Goal: Task Accomplishment & Management: Manage account settings

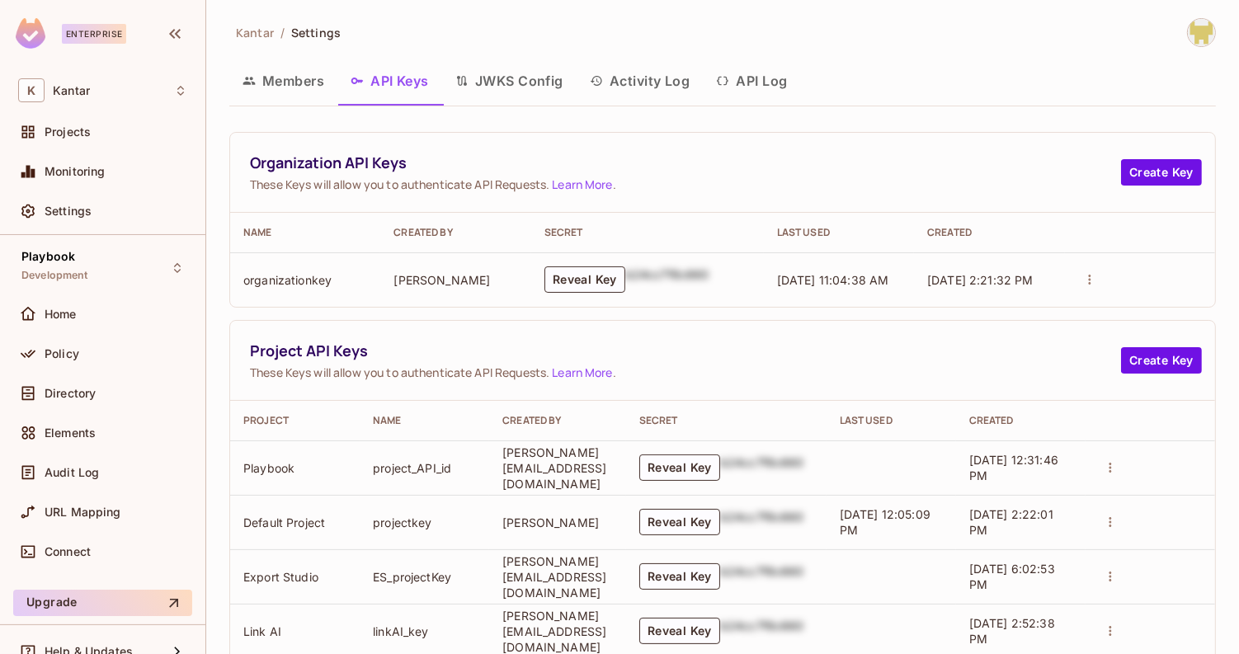
scroll to position [2077, 0]
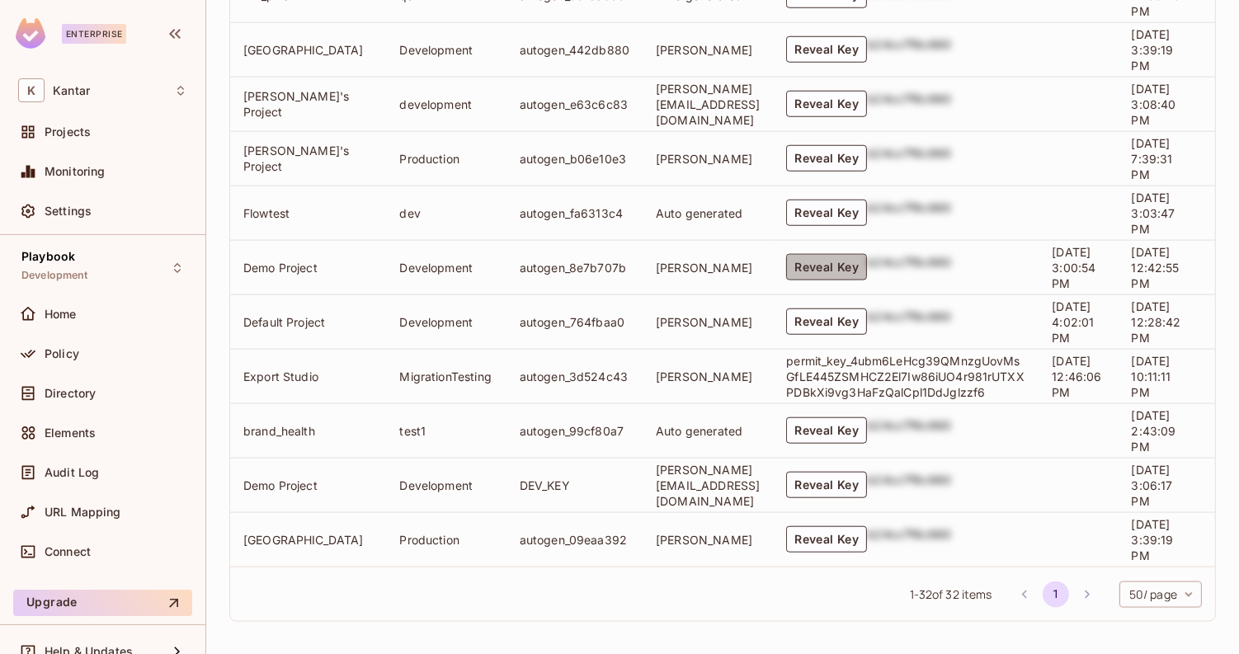
click at [866, 268] on button "Reveal Key" at bounding box center [826, 267] width 81 height 26
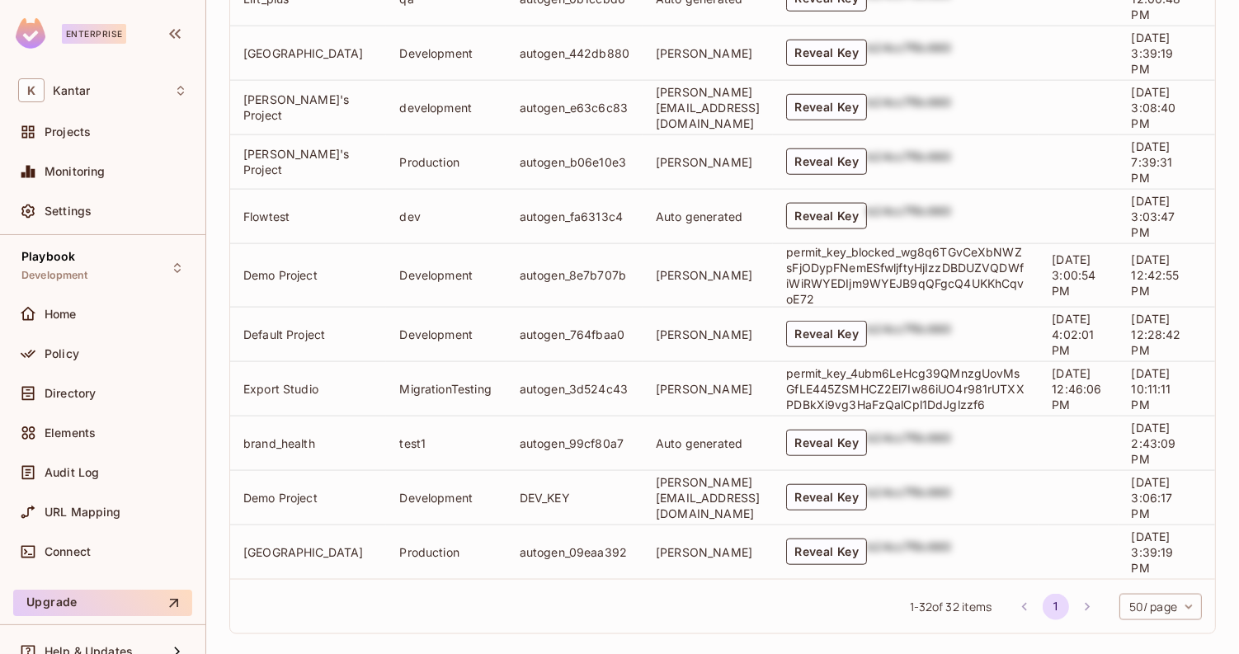
scroll to position [2072, 0]
click at [867, 502] on button "Reveal Key" at bounding box center [826, 499] width 81 height 26
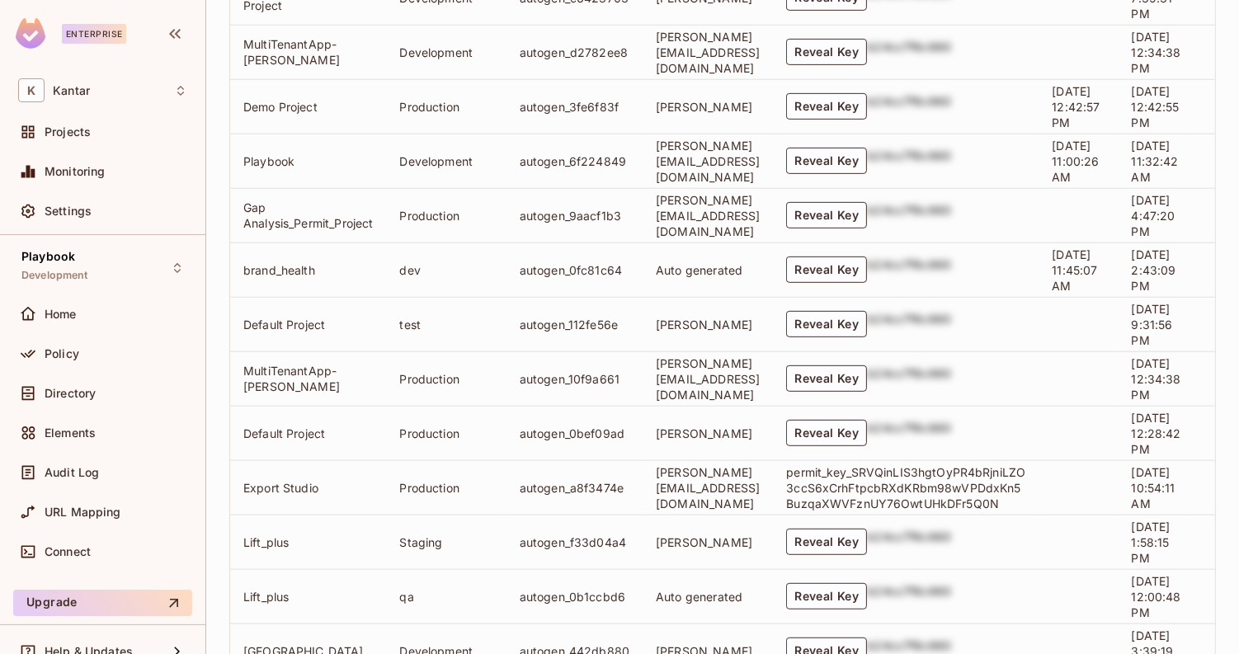
scroll to position [1475, 0]
click at [867, 324] on button "Reveal Key" at bounding box center [826, 325] width 81 height 26
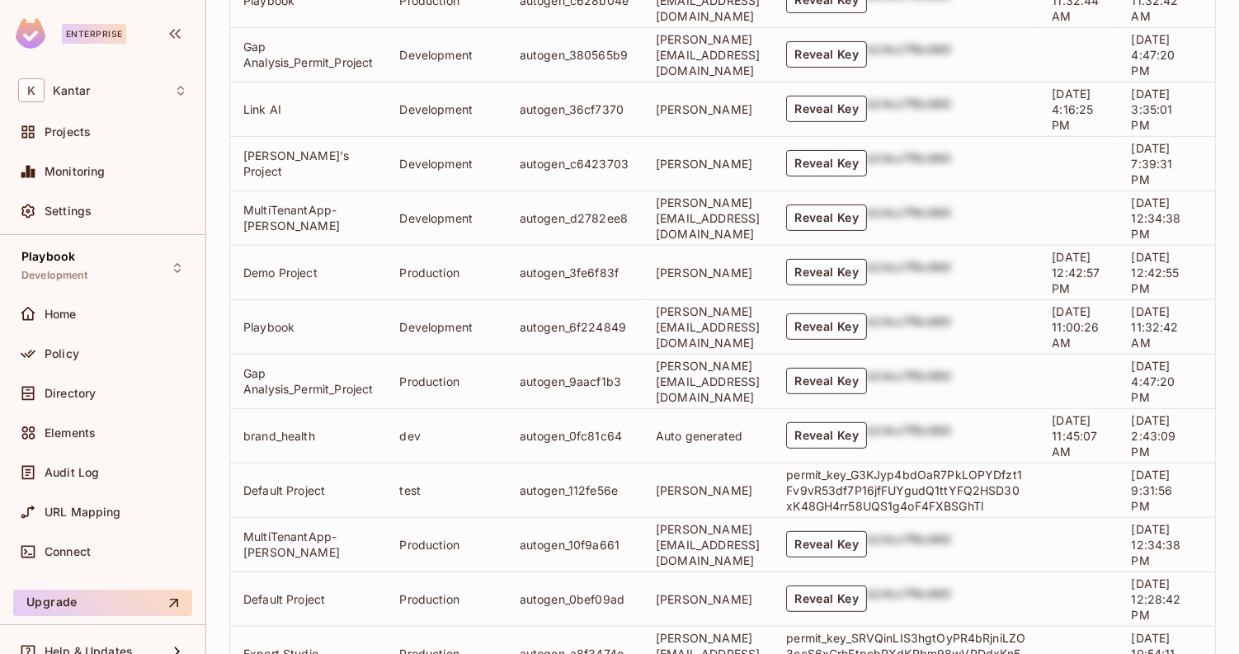
scroll to position [1313, 0]
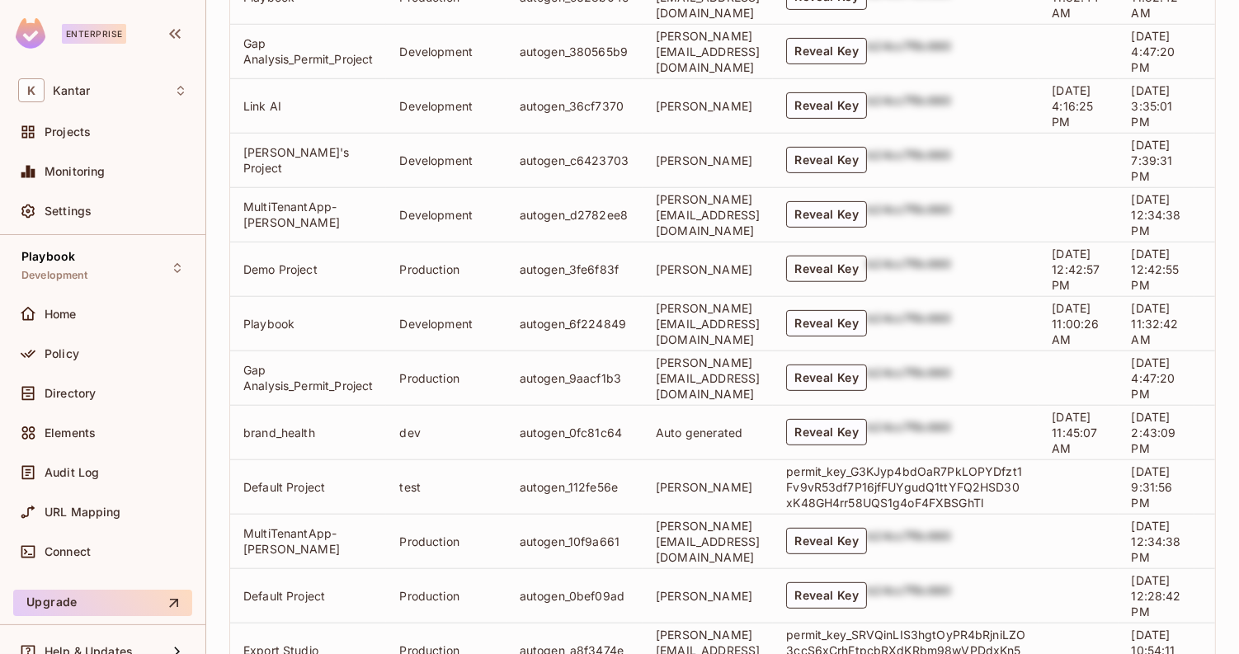
click at [867, 262] on button "Reveal Key" at bounding box center [826, 269] width 81 height 26
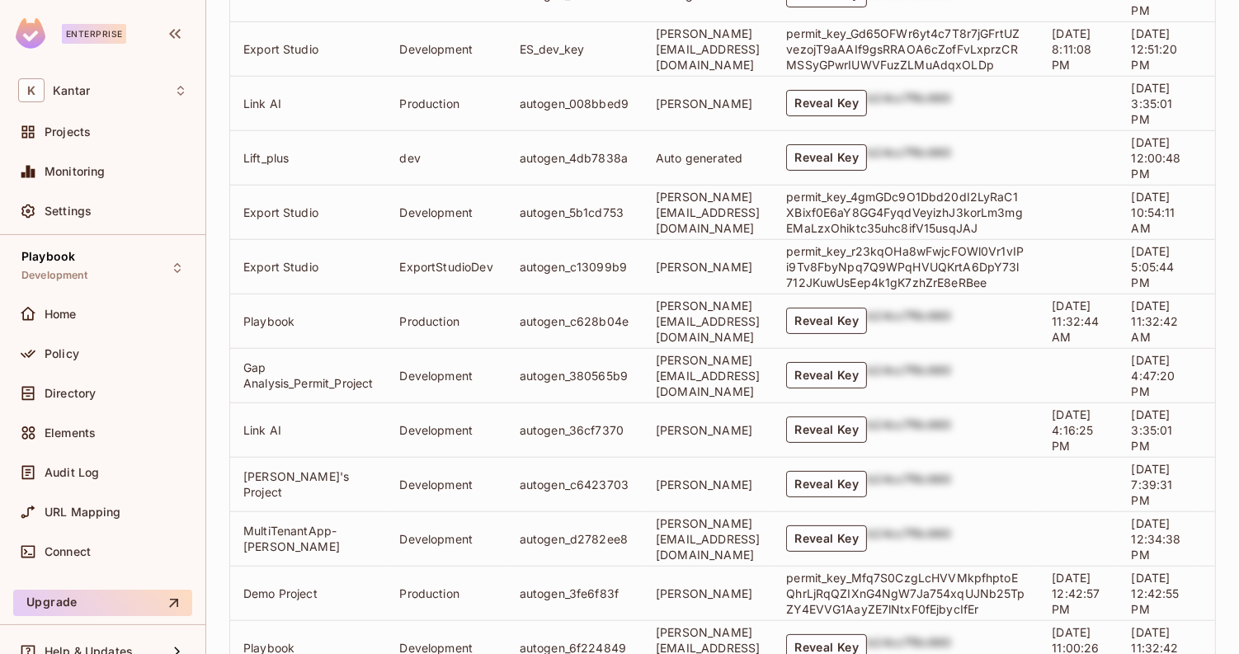
scroll to position [987, 0]
click at [867, 323] on button "Reveal Key" at bounding box center [826, 322] width 81 height 26
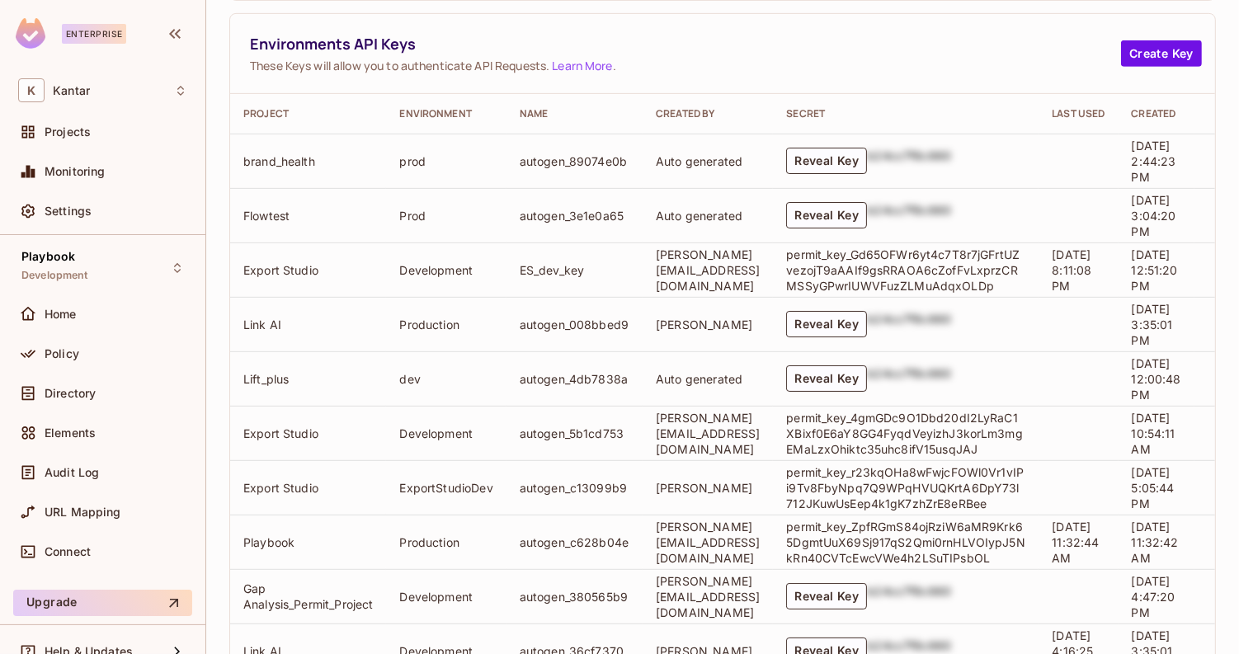
scroll to position [757, 0]
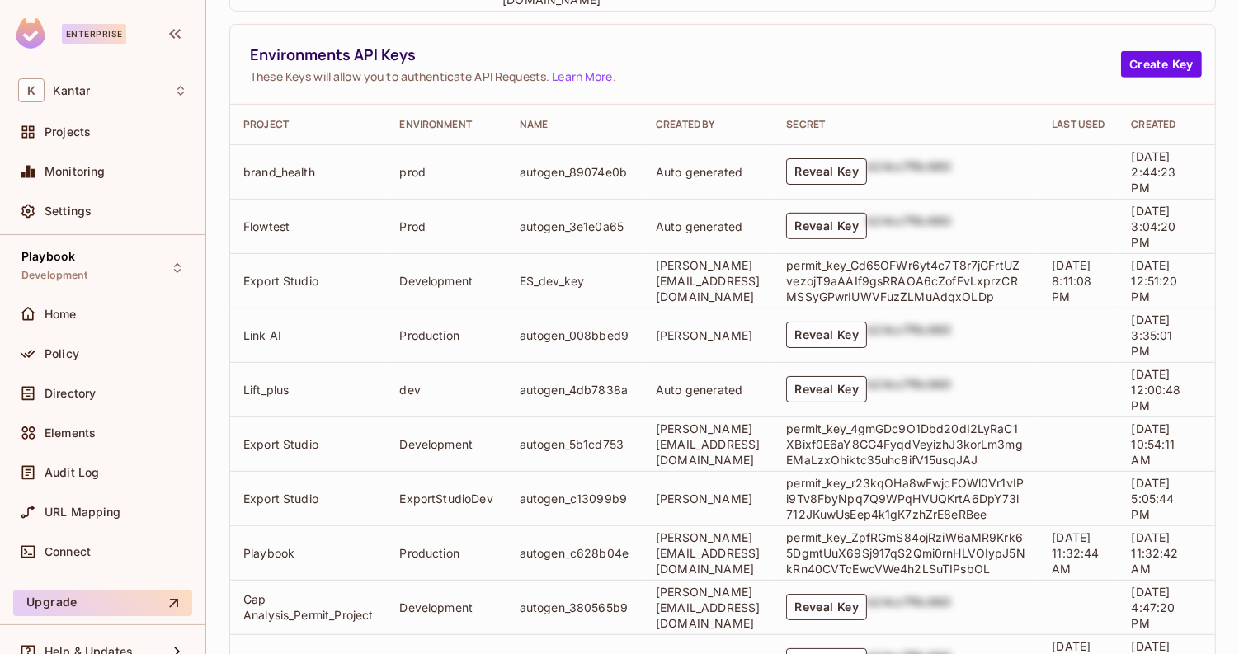
click at [867, 216] on button "Reveal Key" at bounding box center [826, 226] width 81 height 26
click at [867, 175] on button "Reveal Key" at bounding box center [826, 171] width 81 height 26
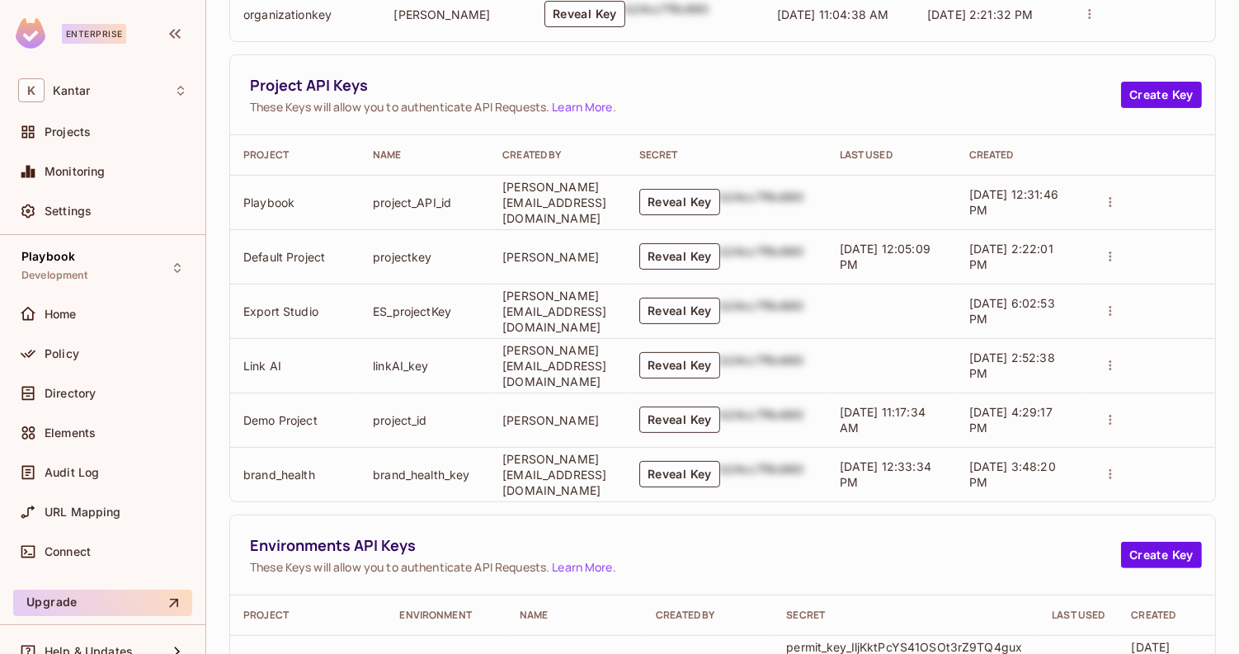
scroll to position [265, 0]
click at [720, 410] on button "Reveal Key" at bounding box center [680, 421] width 81 height 26
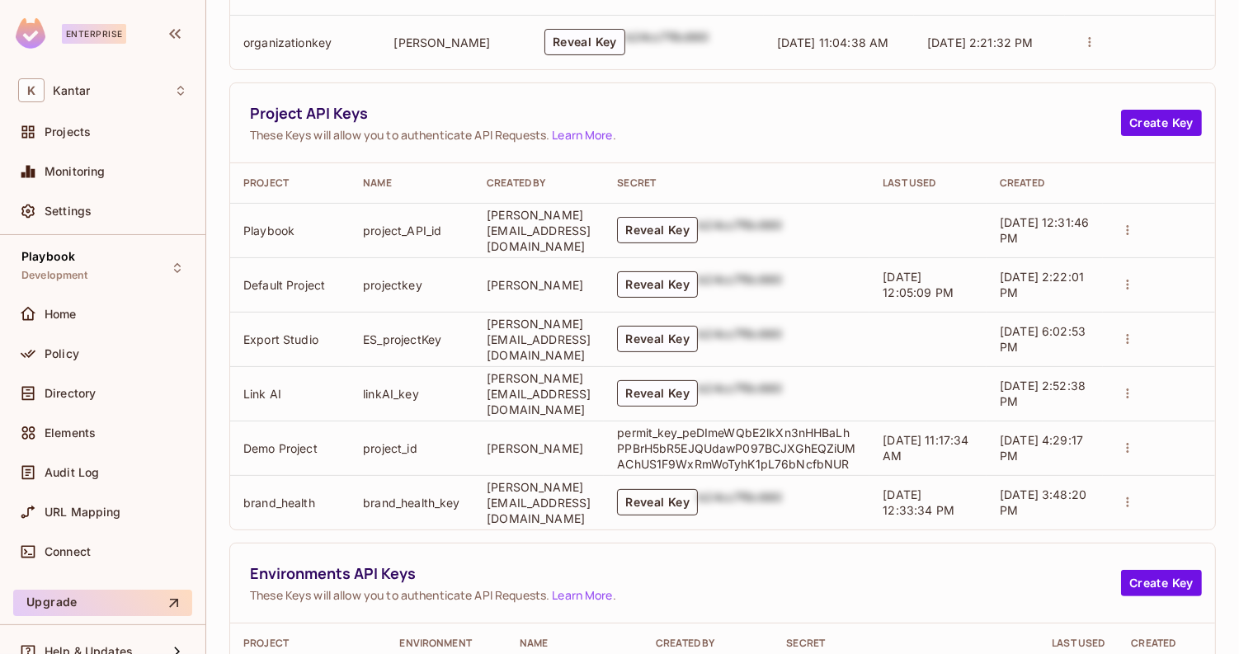
scroll to position [229, 0]
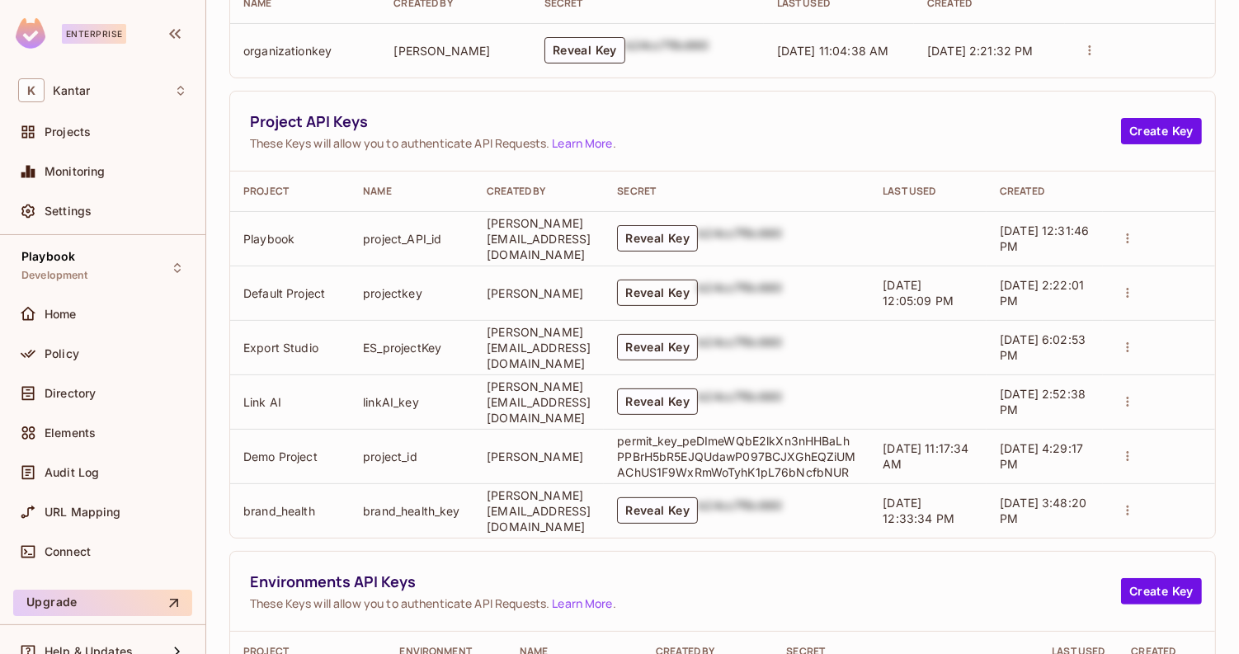
click at [698, 295] on button "Reveal Key" at bounding box center [657, 293] width 81 height 26
click at [691, 240] on button "Reveal Key" at bounding box center [657, 238] width 81 height 26
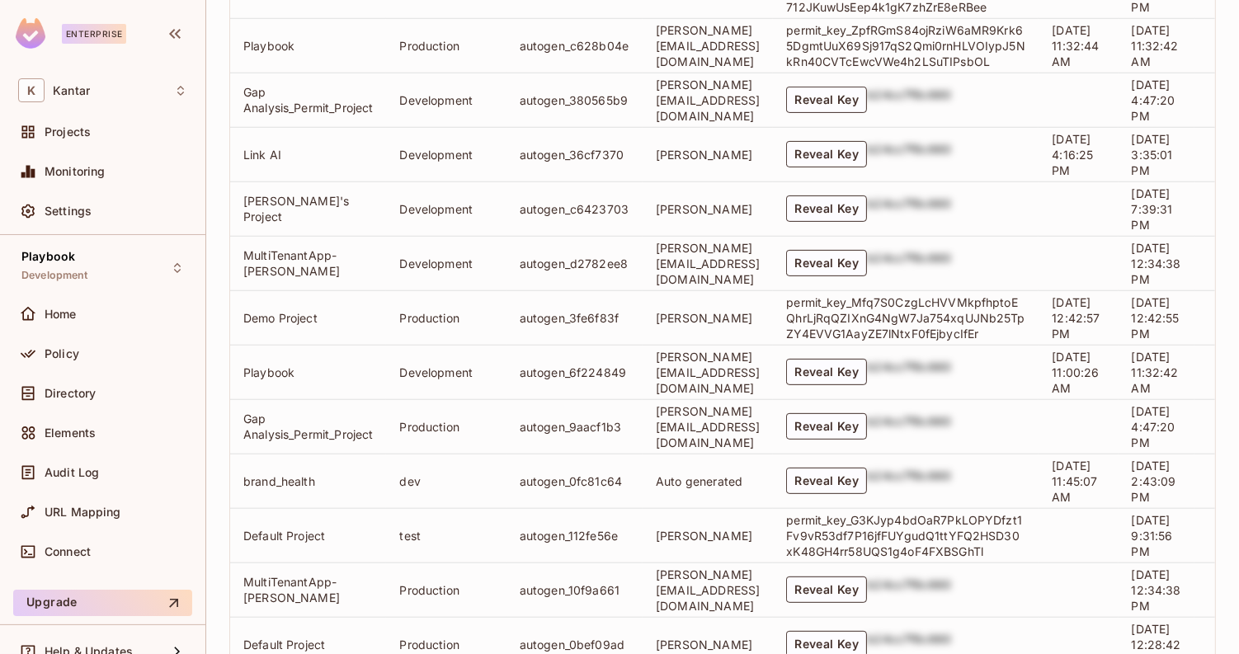
scroll to position [1265, 0]
click at [890, 390] on td "Reveal Key b24cc7f8c660" at bounding box center [906, 371] width 266 height 54
click at [867, 385] on button "Reveal Key" at bounding box center [826, 371] width 81 height 26
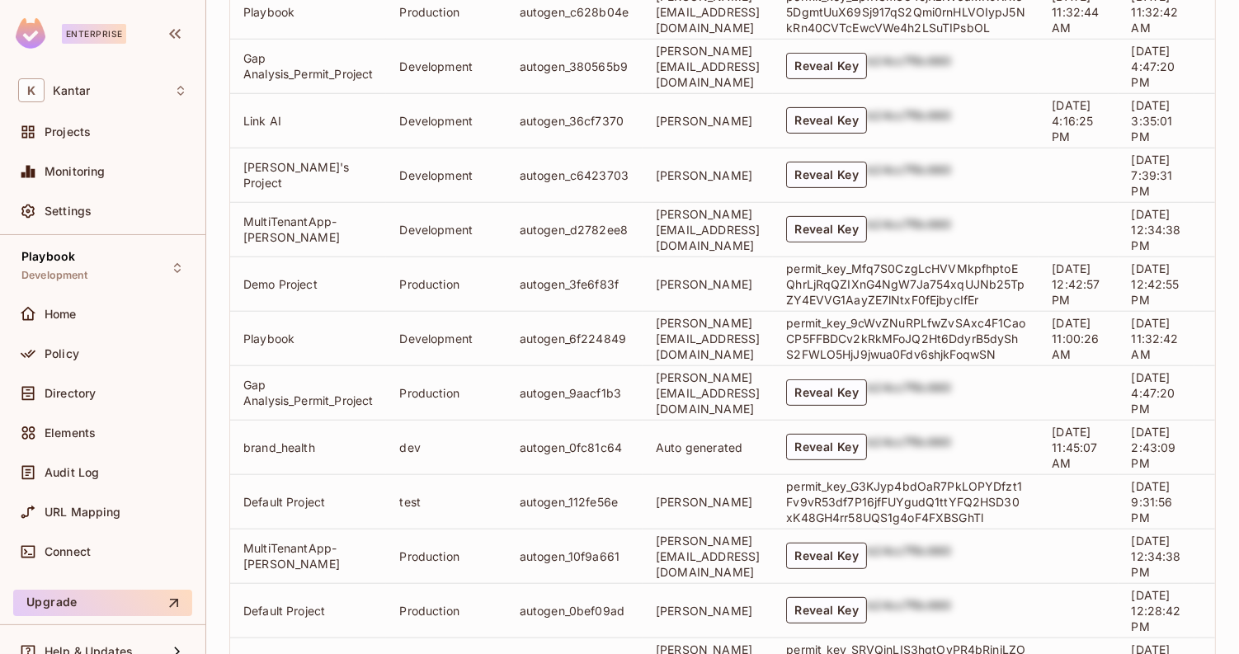
scroll to position [1329, 0]
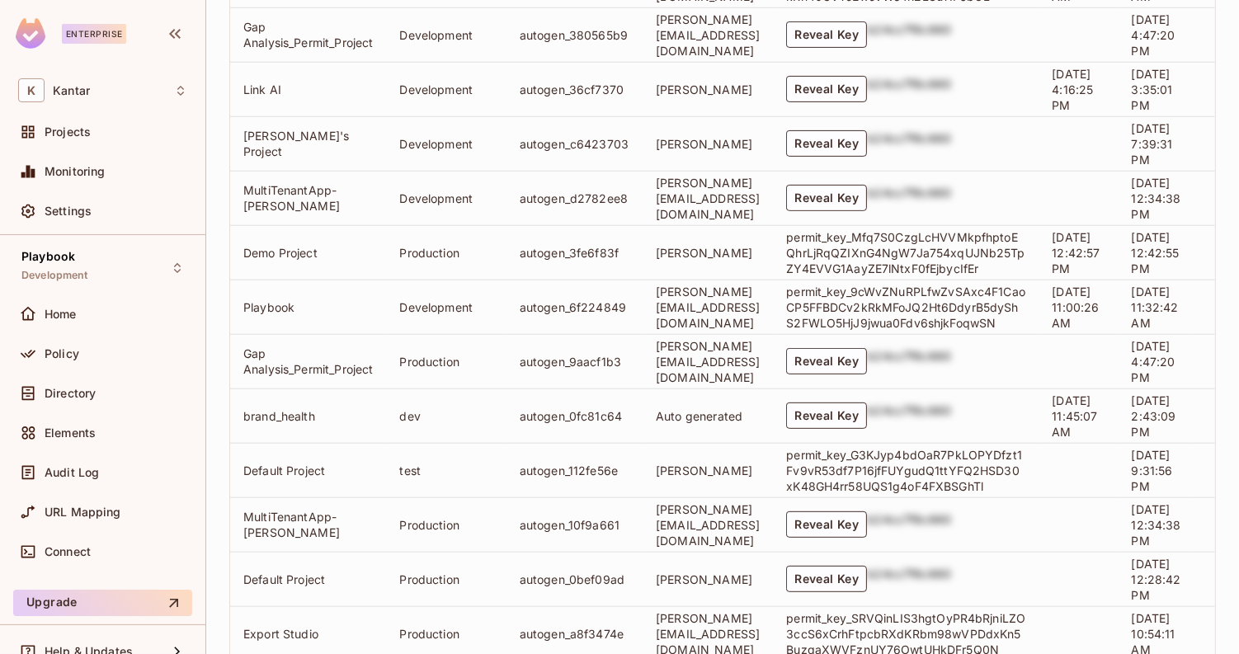
click at [889, 382] on td "Reveal Key b24cc7f8c660" at bounding box center [906, 361] width 266 height 54
click at [867, 374] on button "Reveal Key" at bounding box center [826, 361] width 81 height 26
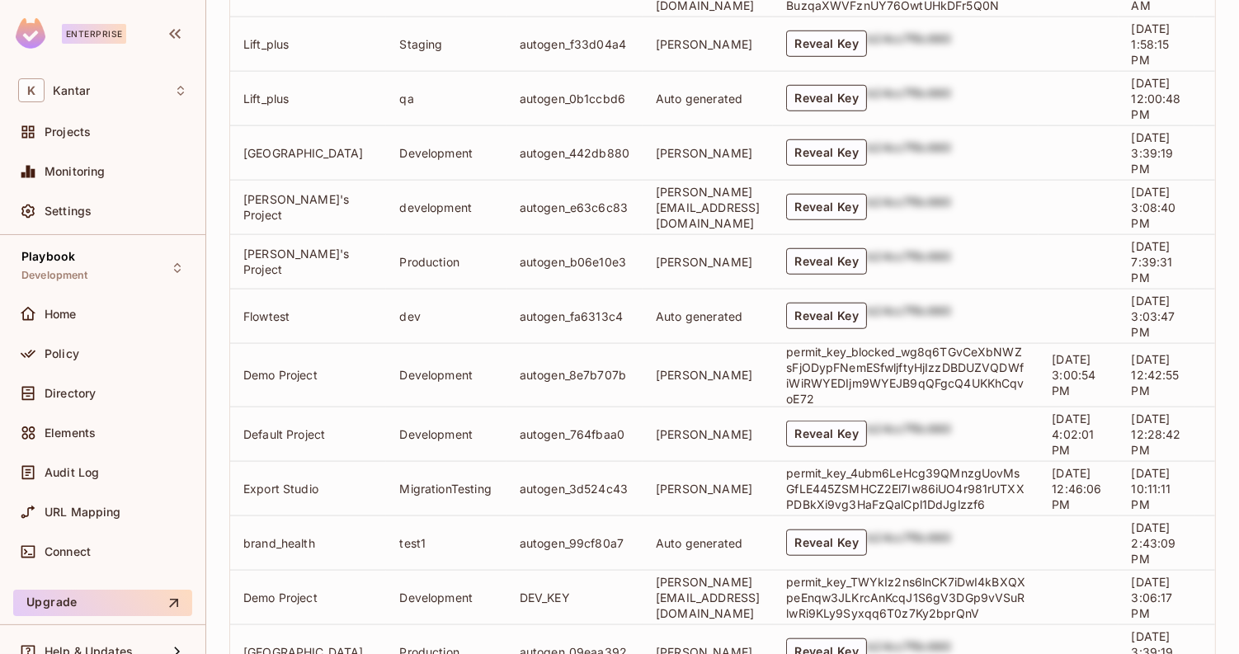
scroll to position [1976, 0]
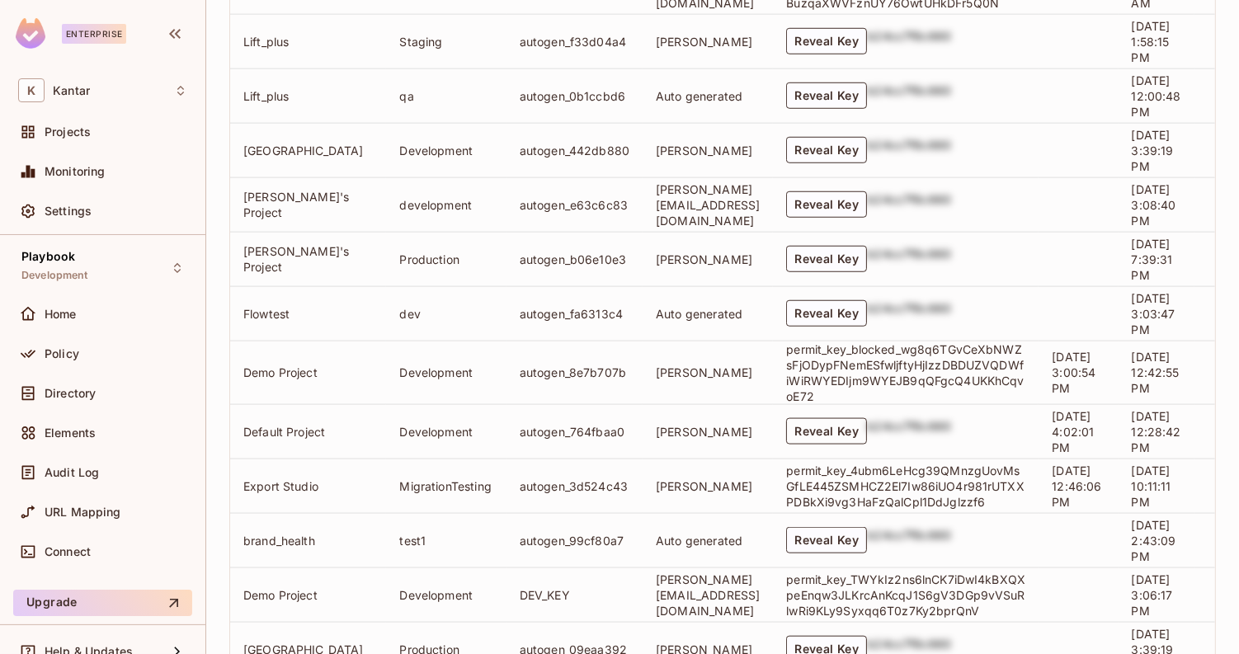
click at [867, 431] on button "Reveal Key" at bounding box center [826, 431] width 81 height 26
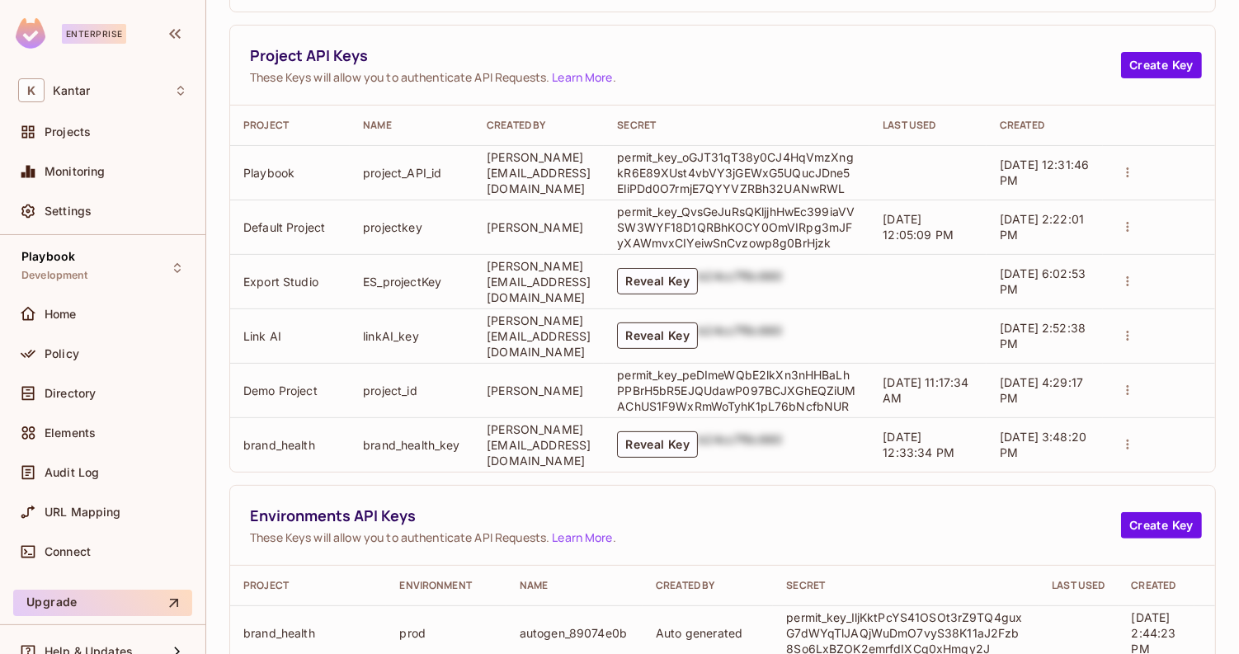
scroll to position [0, 0]
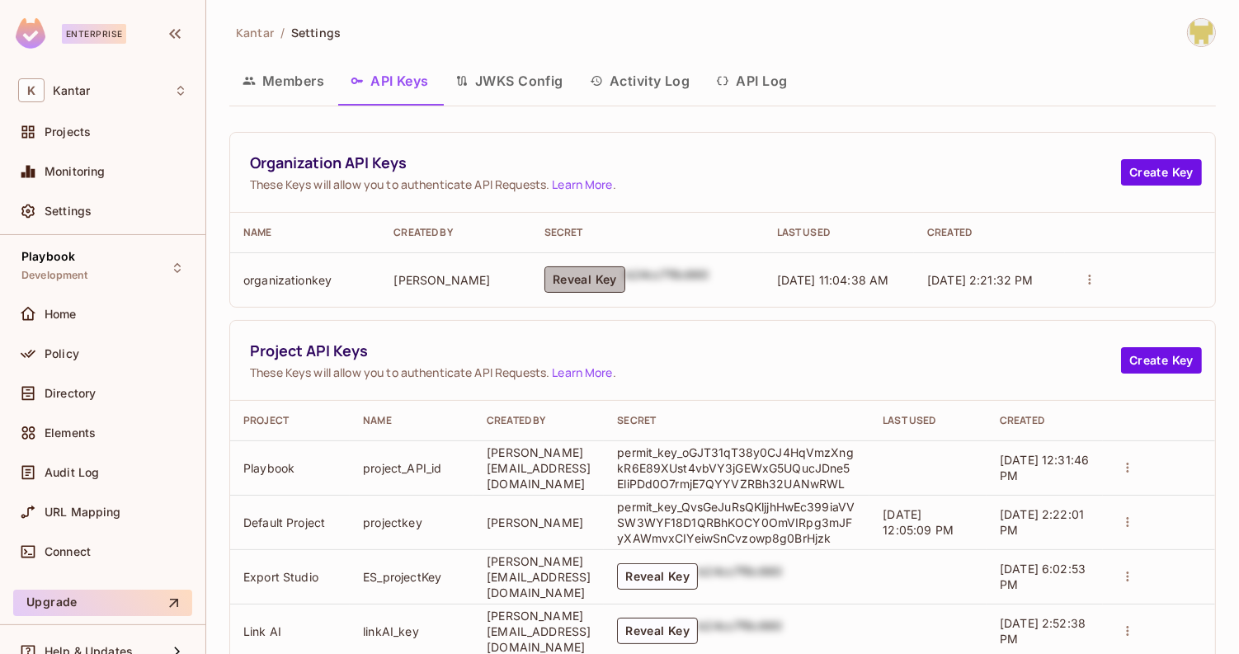
click at [602, 282] on button "Reveal Key" at bounding box center [585, 280] width 81 height 26
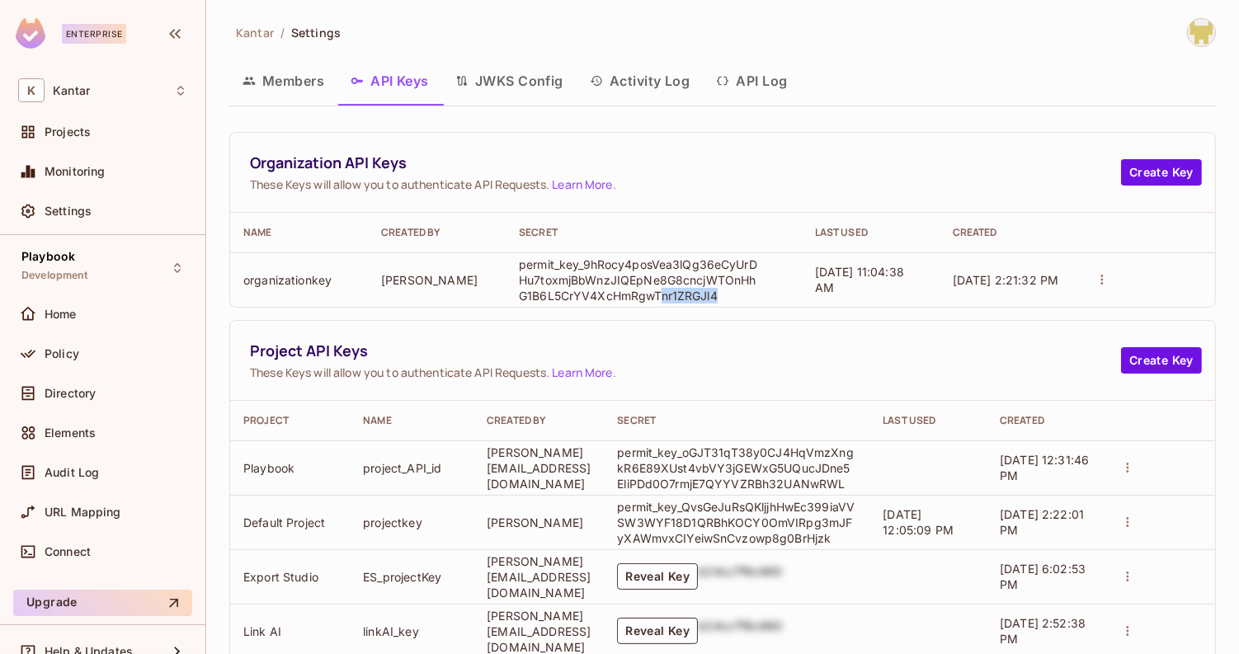
drag, startPoint x: 669, startPoint y: 298, endPoint x: 734, endPoint y: 296, distance: 65.2
click at [735, 296] on p "permit_key_9hRocy4posVea3lQg36eCyUrDHu7toxmjBbWnzJIQEpNe8G8cncjWTOnHhG1B6L5CrYV…" at bounding box center [638, 280] width 239 height 47
click at [734, 296] on p "permit_key_9hRocy4posVea3lQg36eCyUrDHu7toxmjBbWnzJIQEpNe8G8cncjWTOnHhG1B6L5CrYV…" at bounding box center [638, 280] width 239 height 47
